Goal: Information Seeking & Learning: Learn about a topic

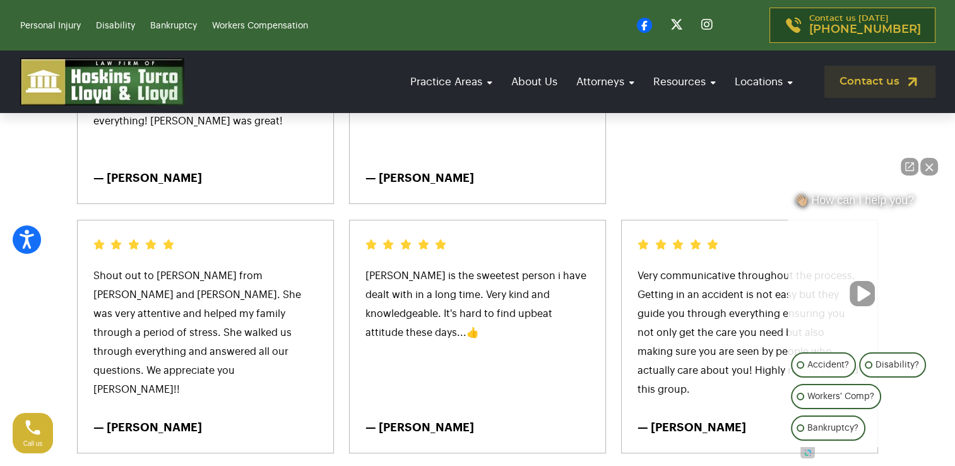
scroll to position [498, 0]
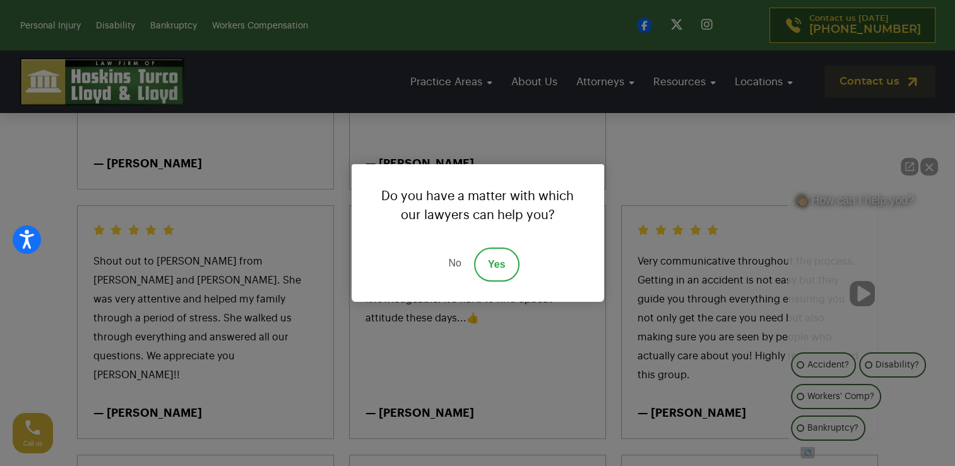
click at [457, 265] on link "No" at bounding box center [455, 265] width 38 height 34
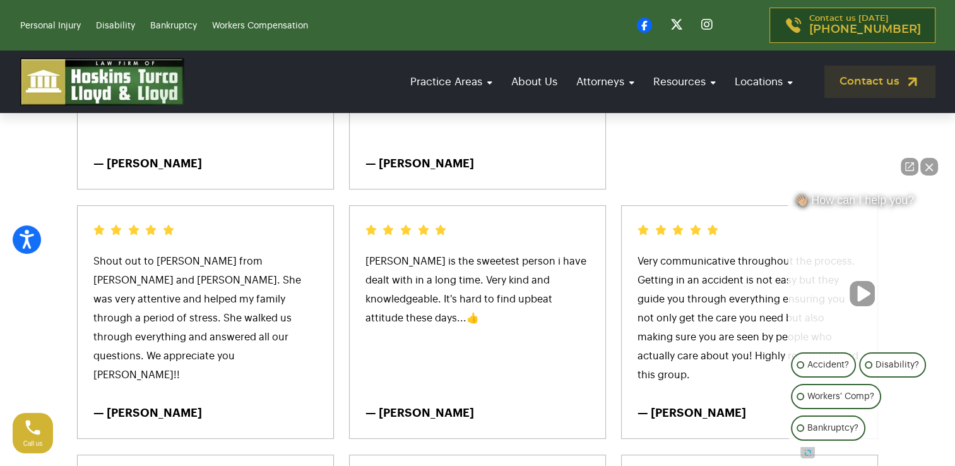
click at [925, 168] on button "Close Intaker Chat Widget" at bounding box center [930, 167] width 18 height 18
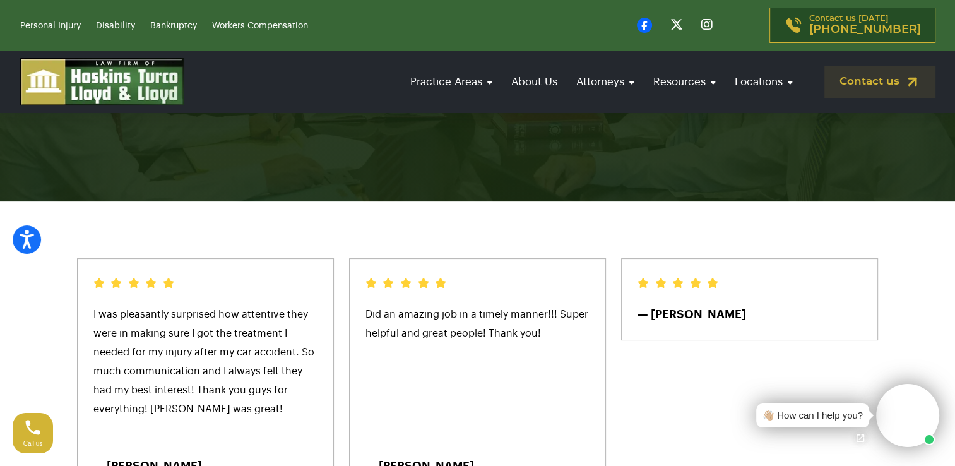
scroll to position [0, 0]
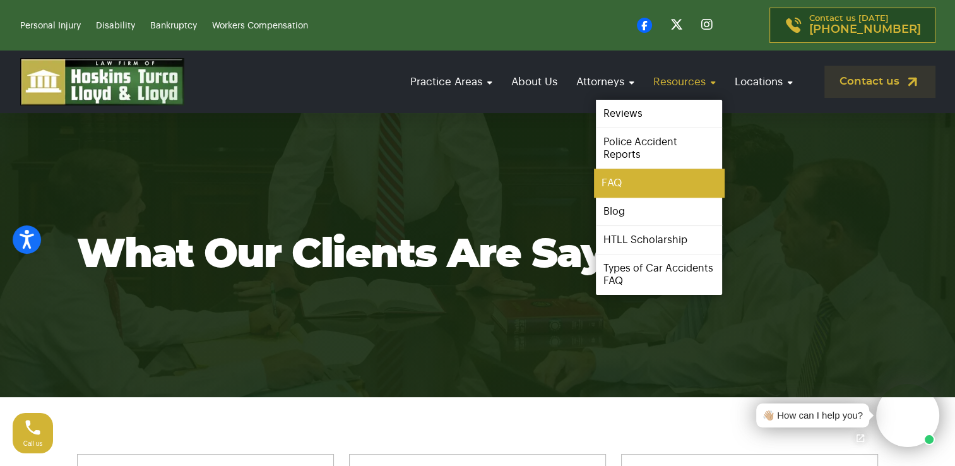
click at [616, 181] on link "FAQ" at bounding box center [659, 183] width 130 height 28
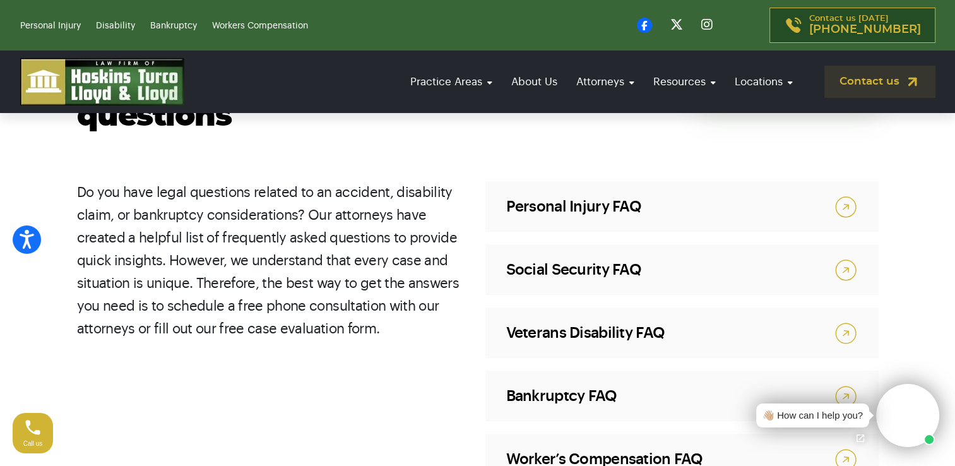
scroll to position [723, 0]
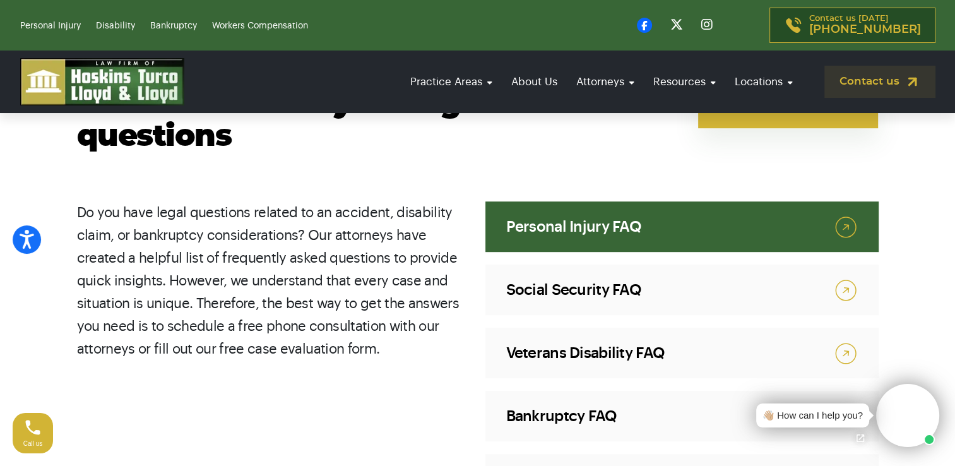
click at [846, 229] on img at bounding box center [846, 227] width 24 height 25
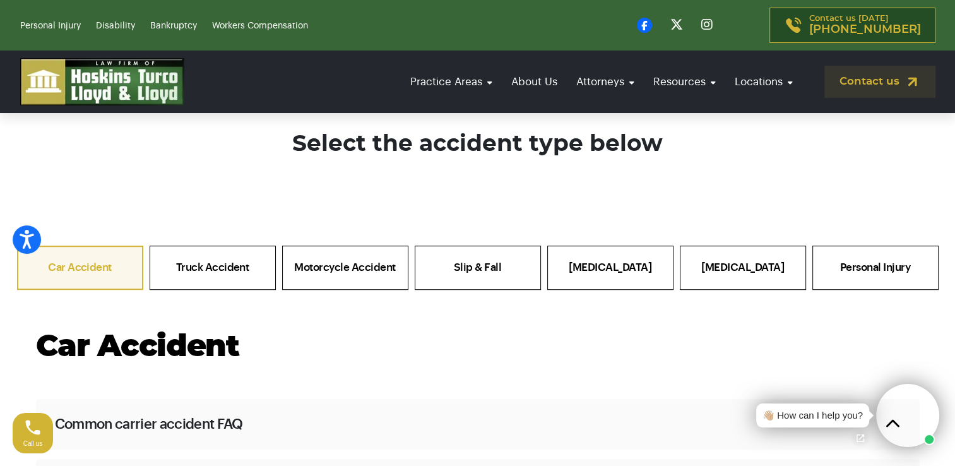
scroll to position [686, 0]
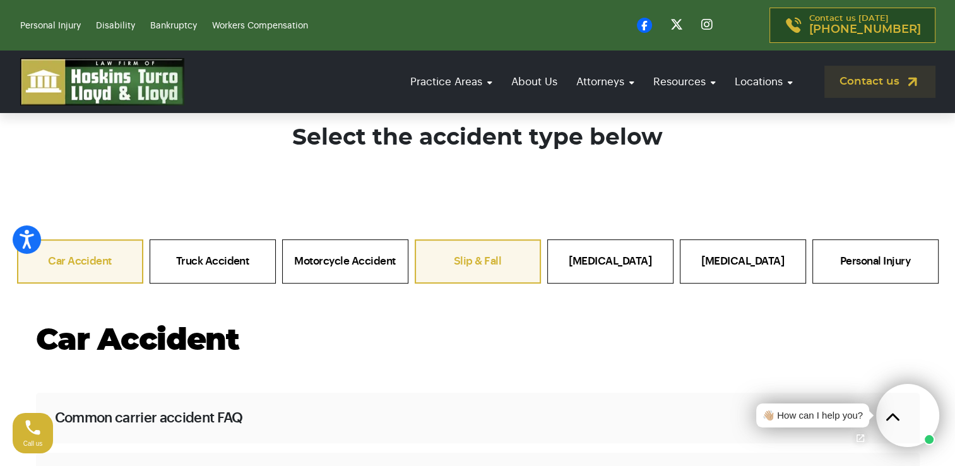
click at [465, 257] on link "Slip & Fall" at bounding box center [478, 261] width 126 height 44
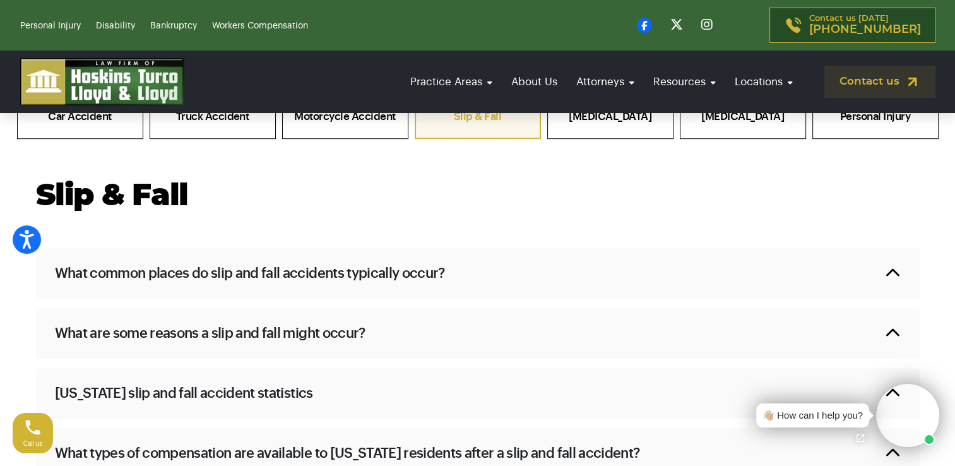
scroll to position [847, 0]
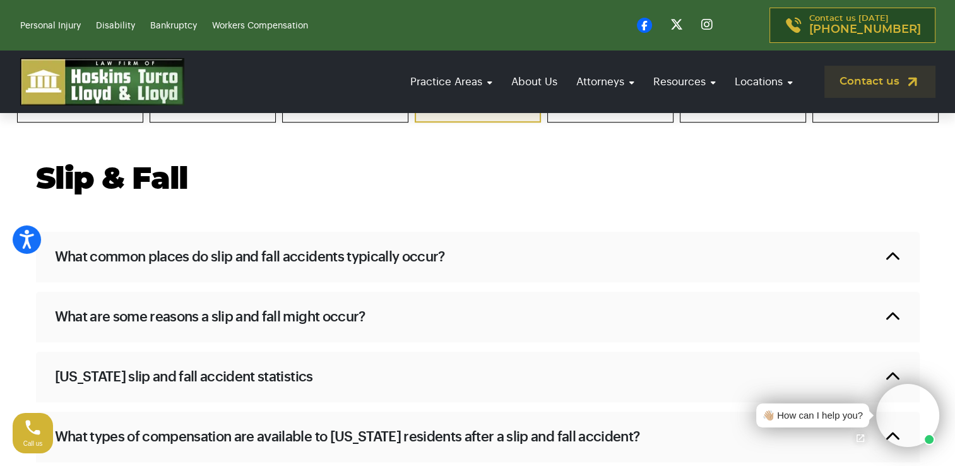
click at [359, 258] on h2 "What common places do slip and fall accidents typically occur?" at bounding box center [250, 257] width 390 height 19
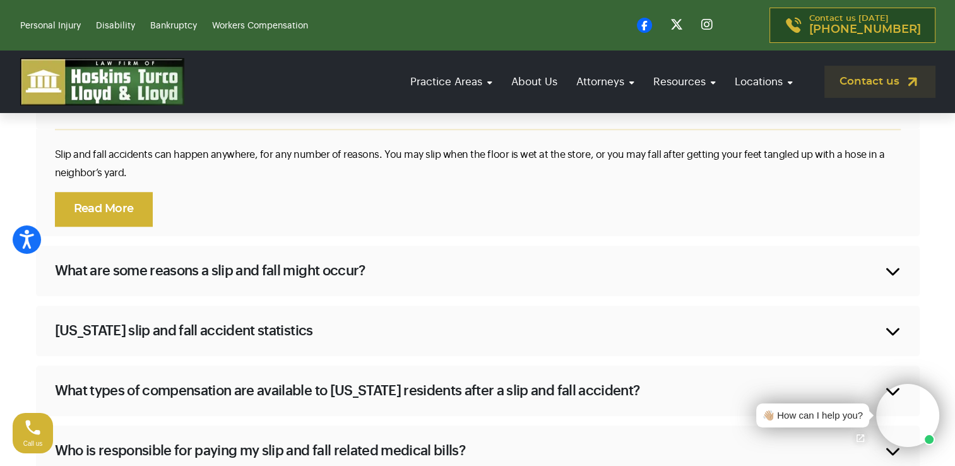
scroll to position [1033, 0]
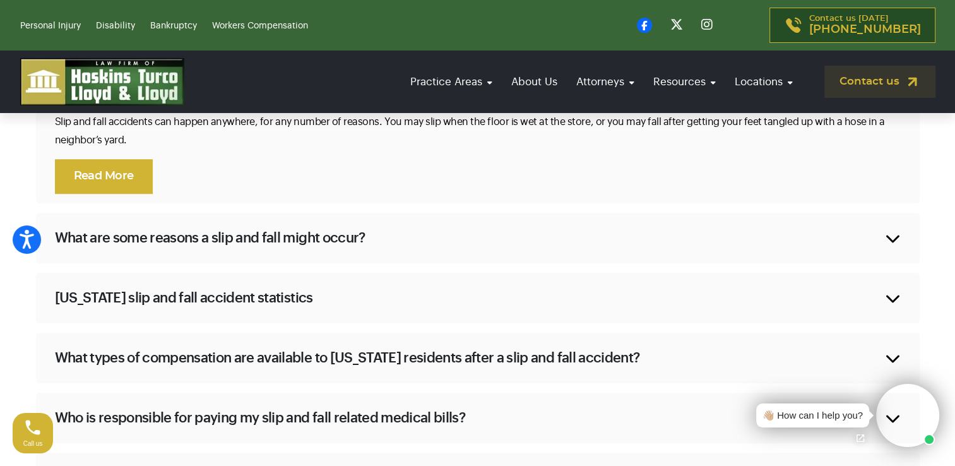
click at [356, 241] on h2 "What are some reasons a slip and fall might occur?" at bounding box center [210, 238] width 311 height 19
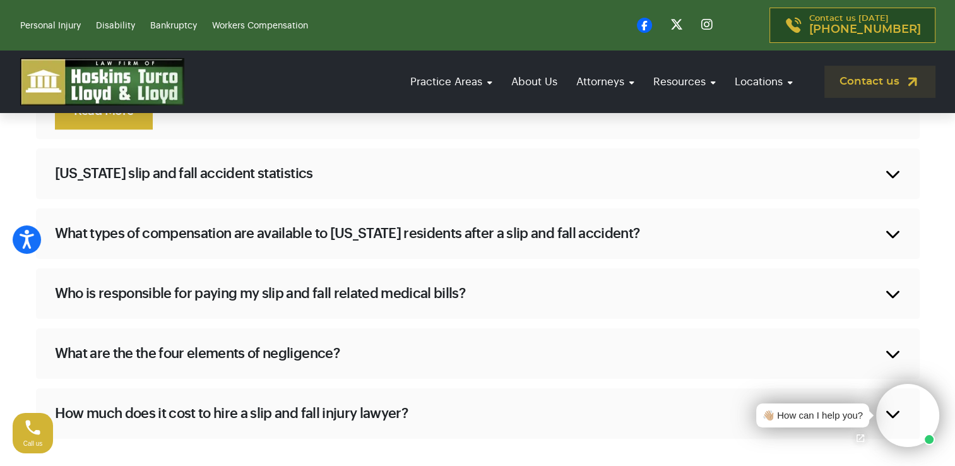
scroll to position [1228, 0]
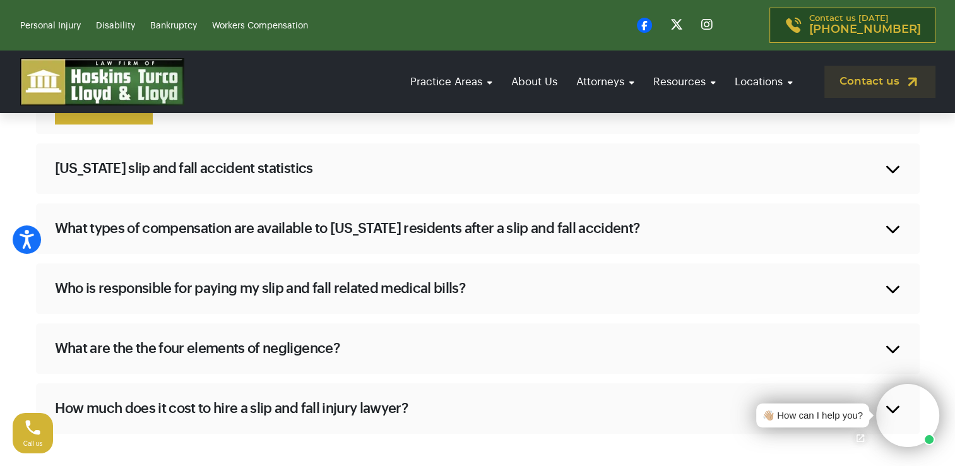
click at [467, 244] on div "What types of compensation are available to [US_STATE] residents after a slip a…" at bounding box center [478, 228] width 884 height 51
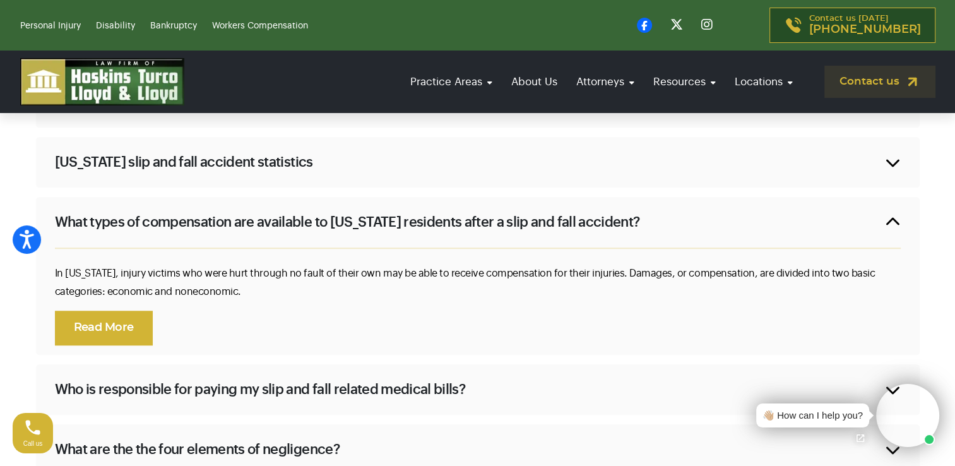
scroll to position [1049, 0]
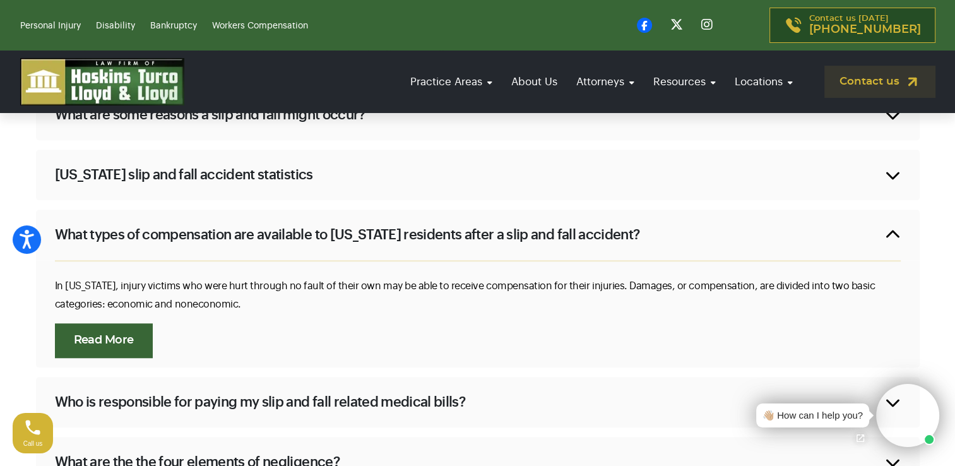
click at [136, 352] on link "Read More" at bounding box center [104, 340] width 98 height 35
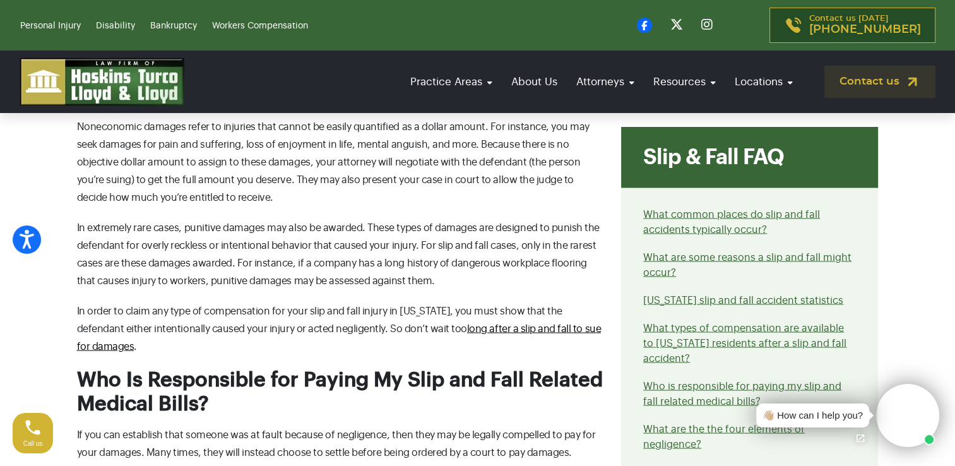
scroll to position [2337, 0]
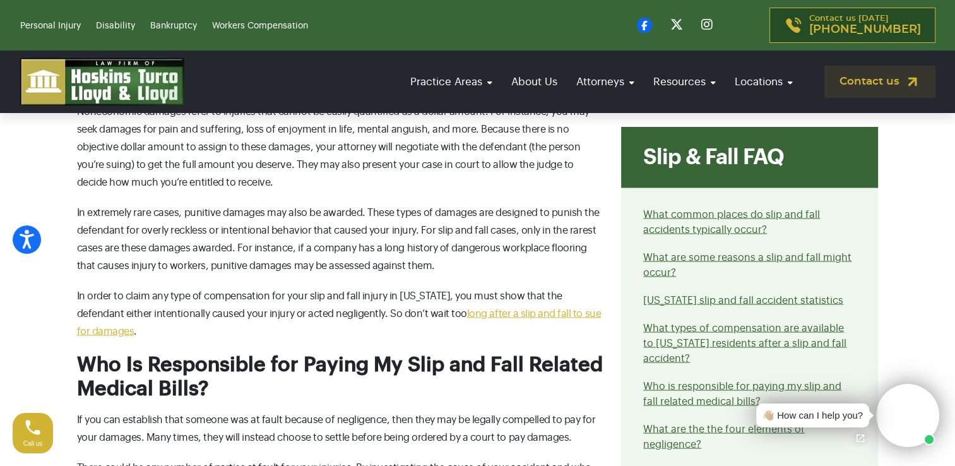
click at [493, 308] on link "long after a slip and fall to sue for damages" at bounding box center [339, 322] width 524 height 28
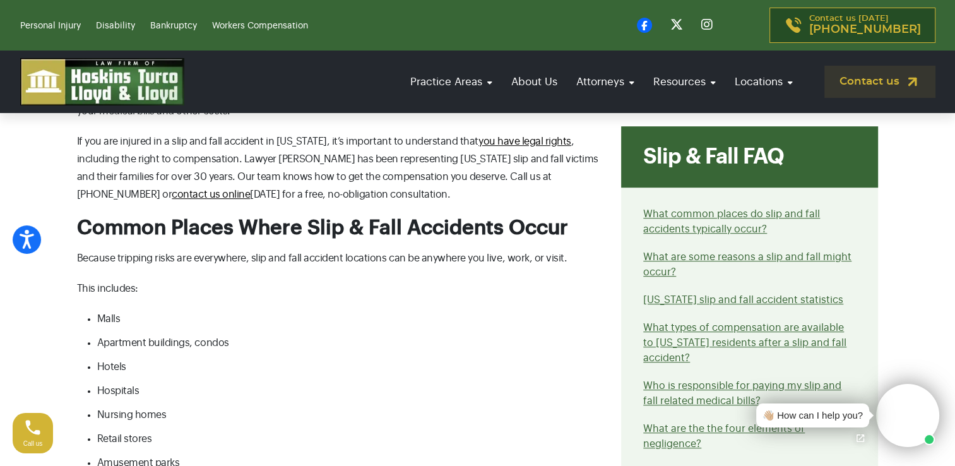
scroll to position [0, 0]
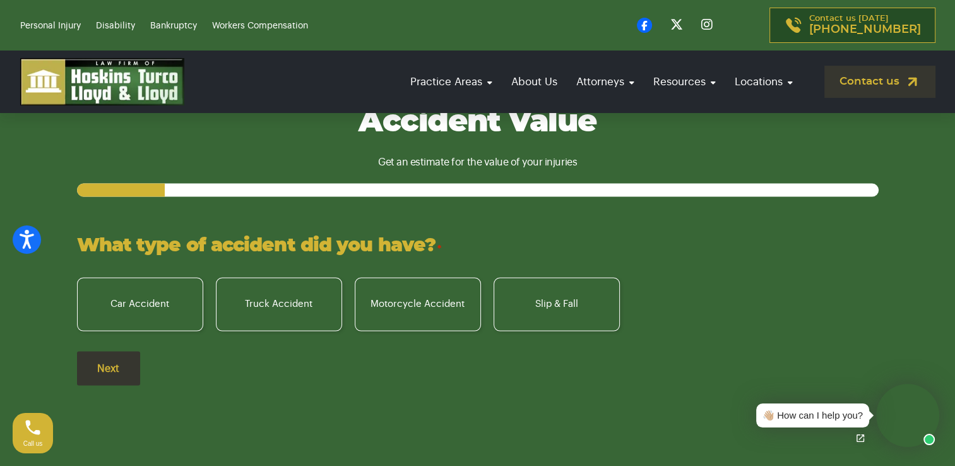
scroll to position [2488, 0]
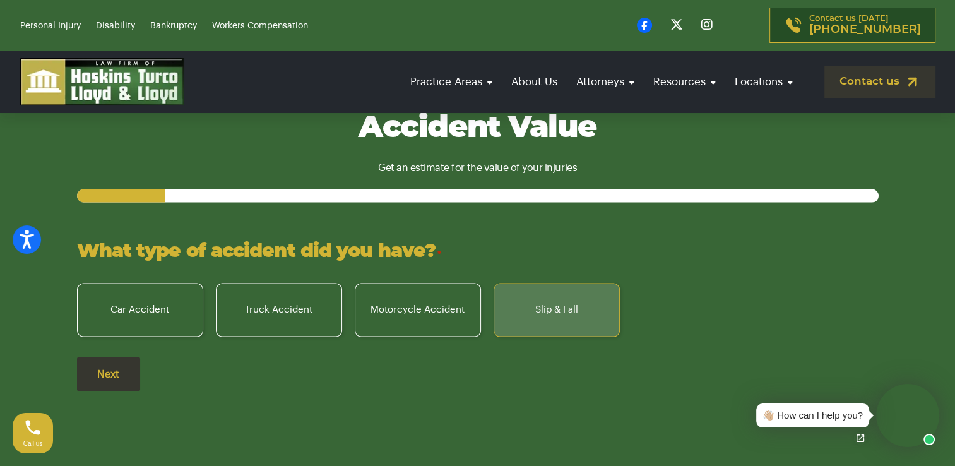
click at [567, 284] on label "Slip & Fall" at bounding box center [557, 311] width 126 height 54
click at [0, 0] on input "Slip & Fall" at bounding box center [0, 0] width 0 height 0
click at [117, 357] on input "Next" at bounding box center [108, 374] width 63 height 34
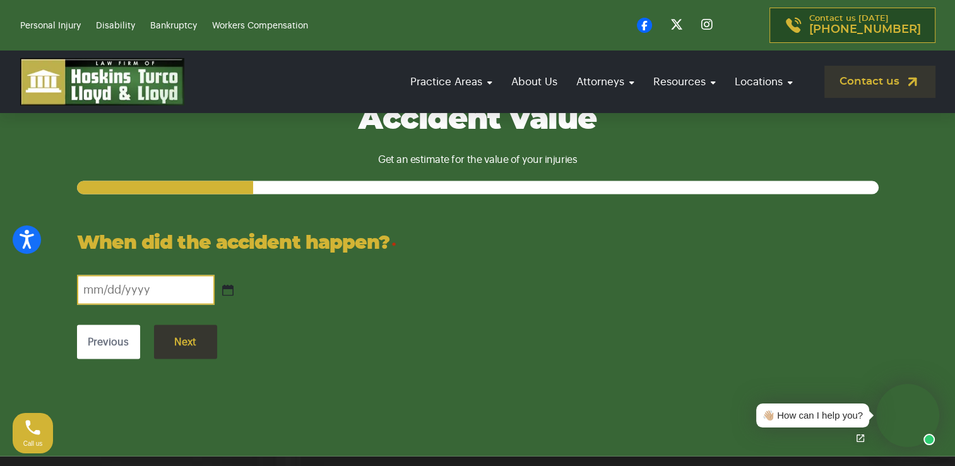
scroll to position [0, 0]
